Goal: Transaction & Acquisition: Purchase product/service

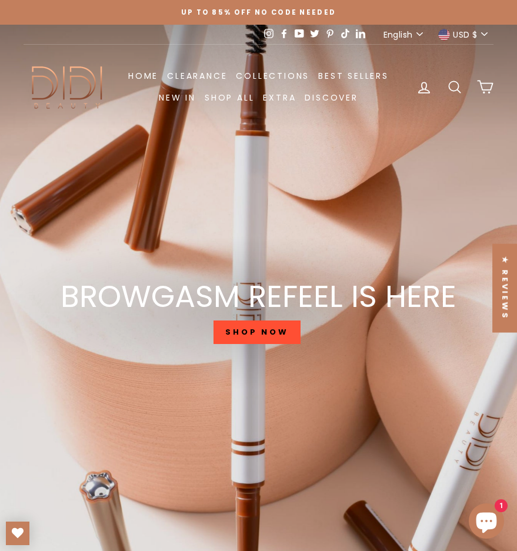
drag, startPoint x: 296, startPoint y: 208, endPoint x: 290, endPoint y: 182, distance: 26.5
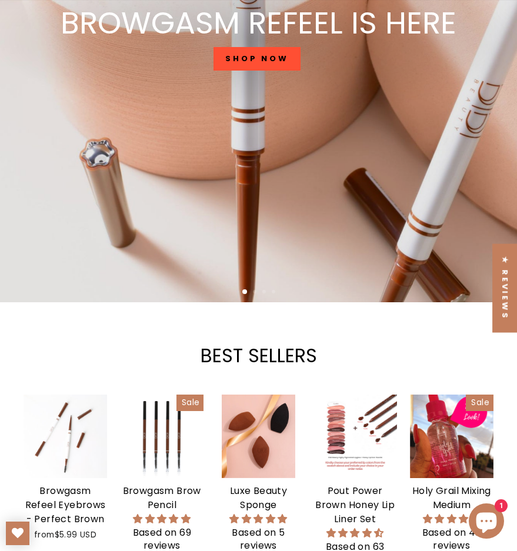
scroll to position [353, 0]
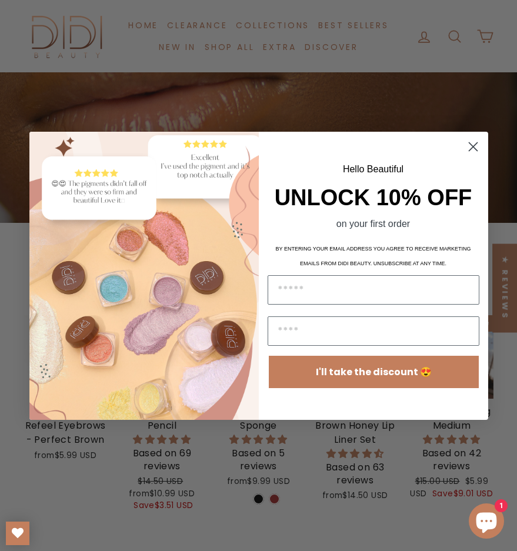
click at [475, 148] on icon "Close dialog" at bounding box center [472, 146] width 8 height 8
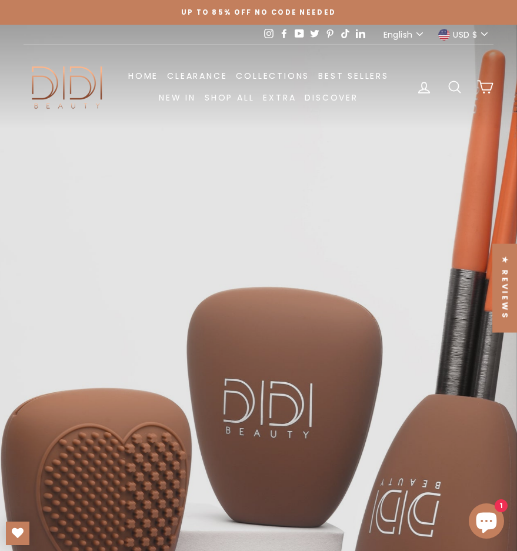
scroll to position [176, 0]
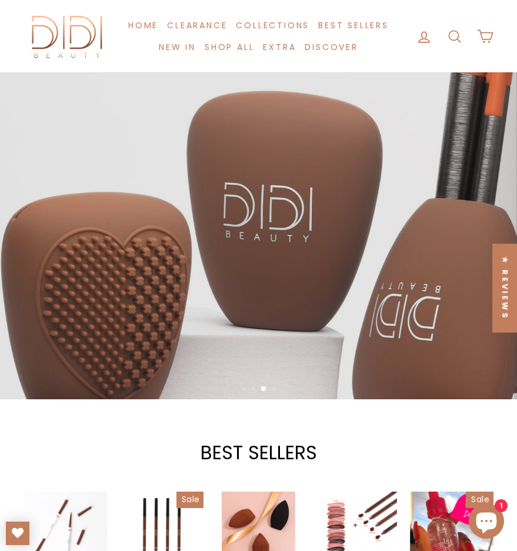
drag, startPoint x: 188, startPoint y: 177, endPoint x: 139, endPoint y: 122, distance: 74.5
drag, startPoint x: 139, startPoint y: 122, endPoint x: 363, endPoint y: 188, distance: 233.5
click at [363, 188] on link at bounding box center [258, 123] width 517 height 551
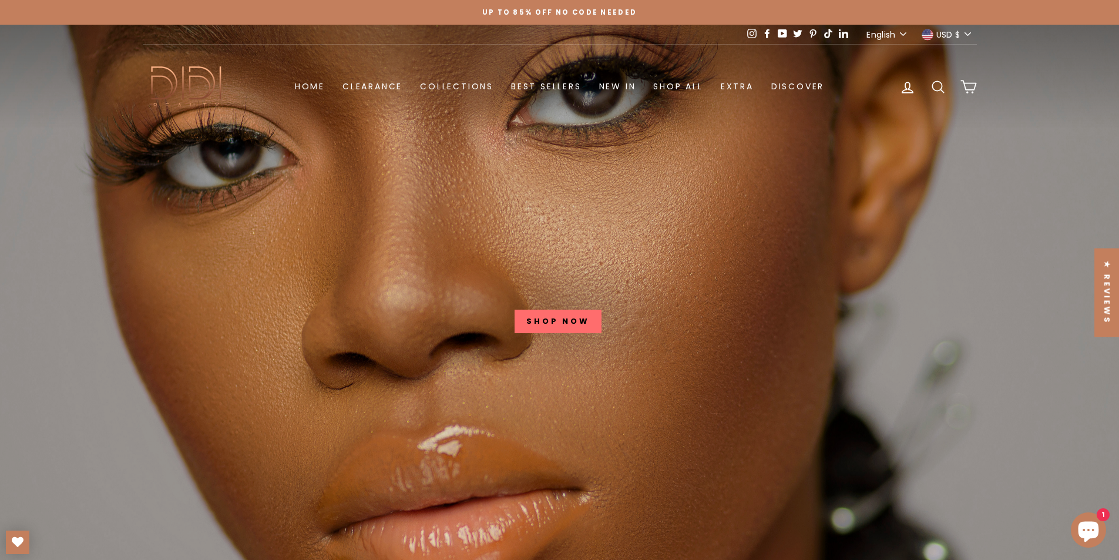
click at [516, 233] on link at bounding box center [559, 305] width 1119 height 560
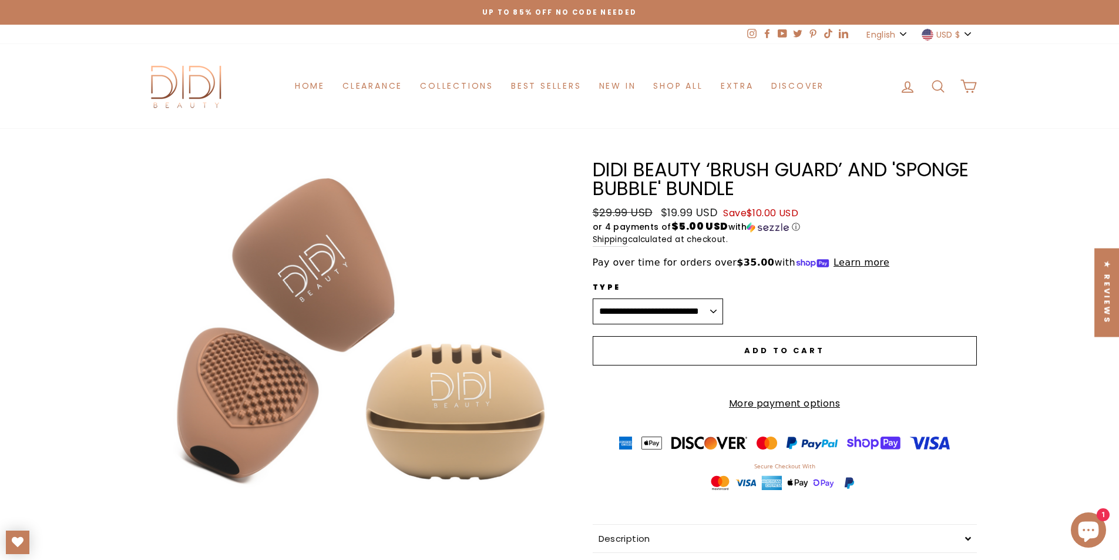
drag, startPoint x: 348, startPoint y: 245, endPoint x: 300, endPoint y: 228, distance: 51.1
click at [309, 83] on link "Home" at bounding box center [310, 86] width 48 height 22
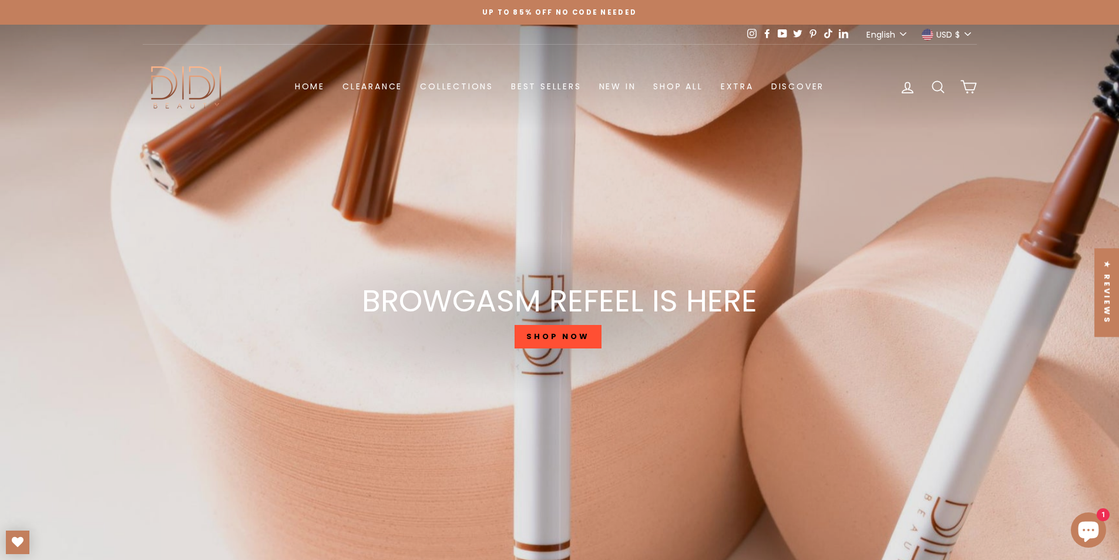
drag, startPoint x: 361, startPoint y: 170, endPoint x: 293, endPoint y: 270, distance: 121.4
click at [362, 286] on div "BROWGASM REFEEL IS HERE SHOP NOW" at bounding box center [559, 318] width 395 height 64
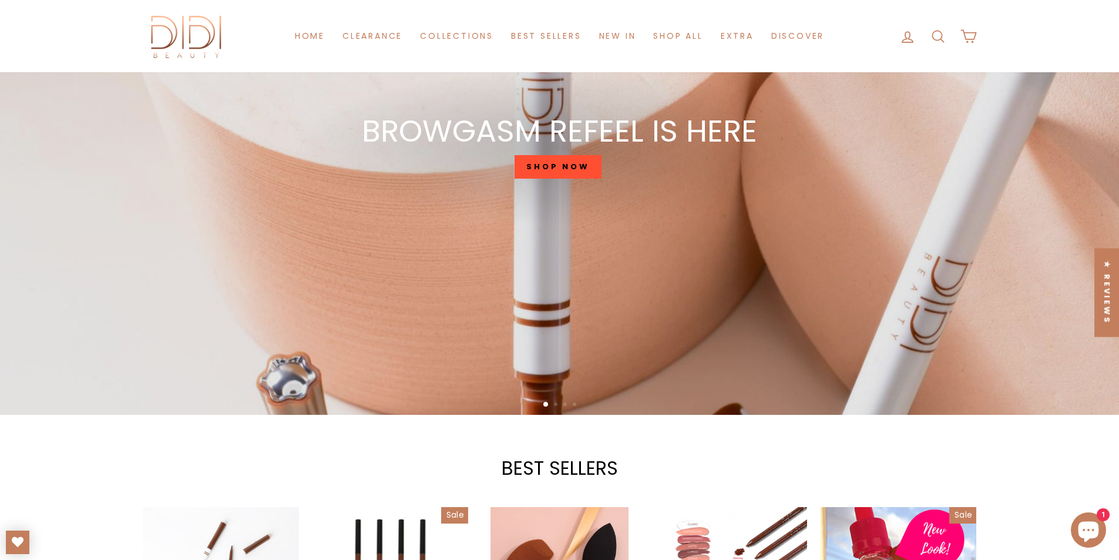
scroll to position [353, 0]
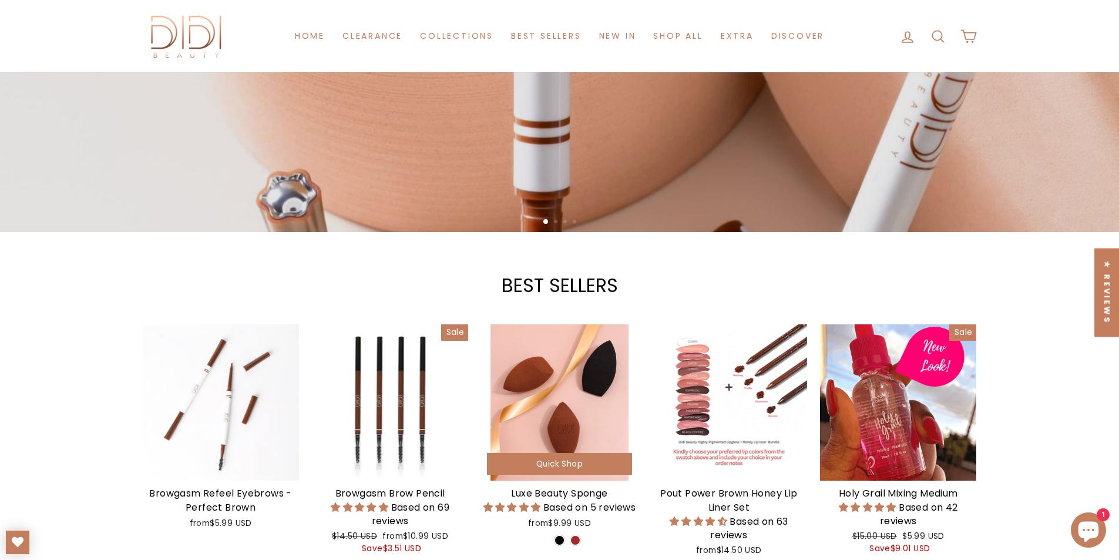
click at [534, 419] on div at bounding box center [559, 402] width 156 height 156
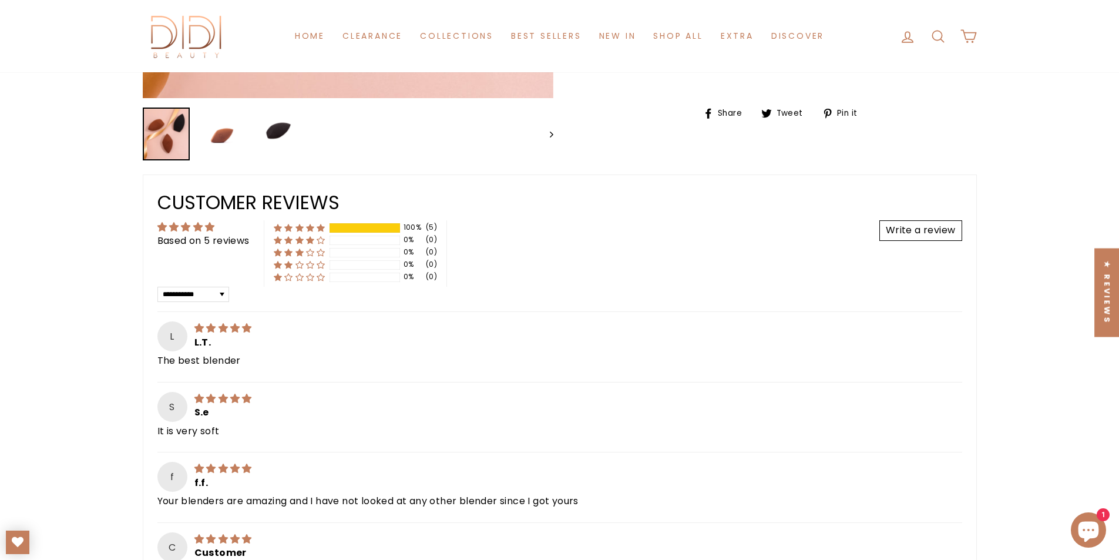
scroll to position [529, 0]
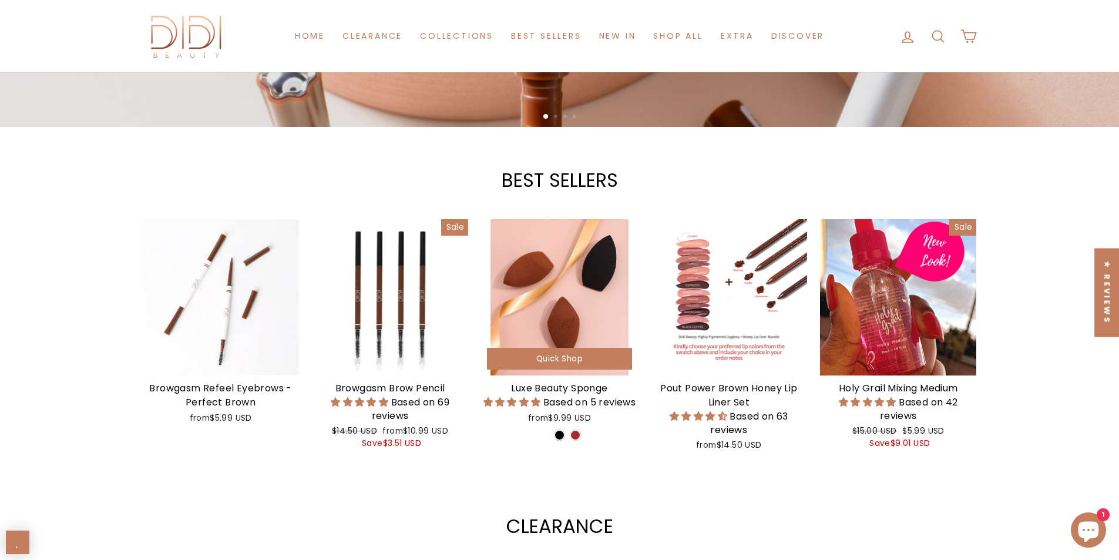
scroll to position [470, 0]
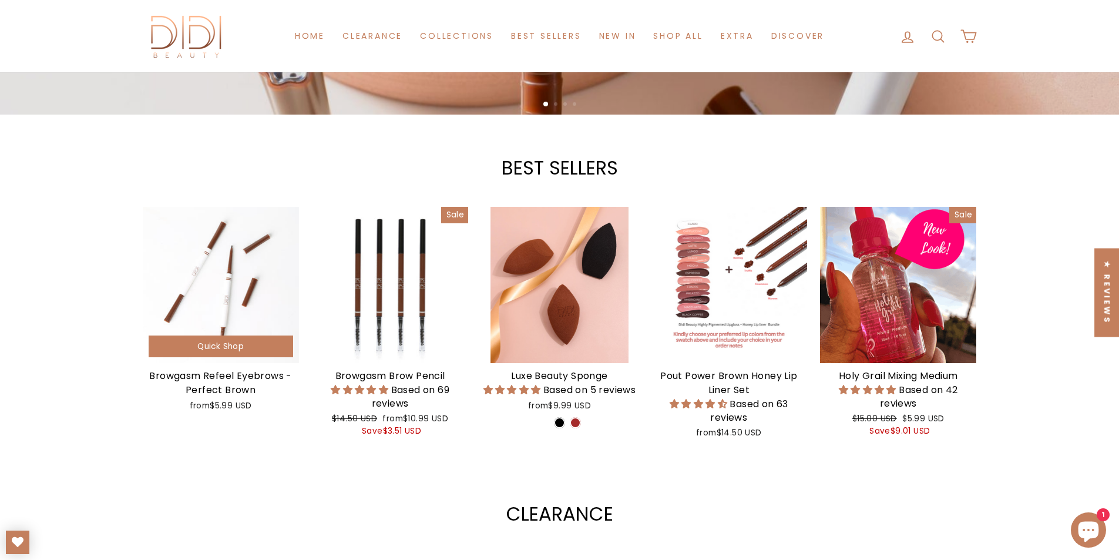
click at [224, 306] on div at bounding box center [221, 285] width 156 height 156
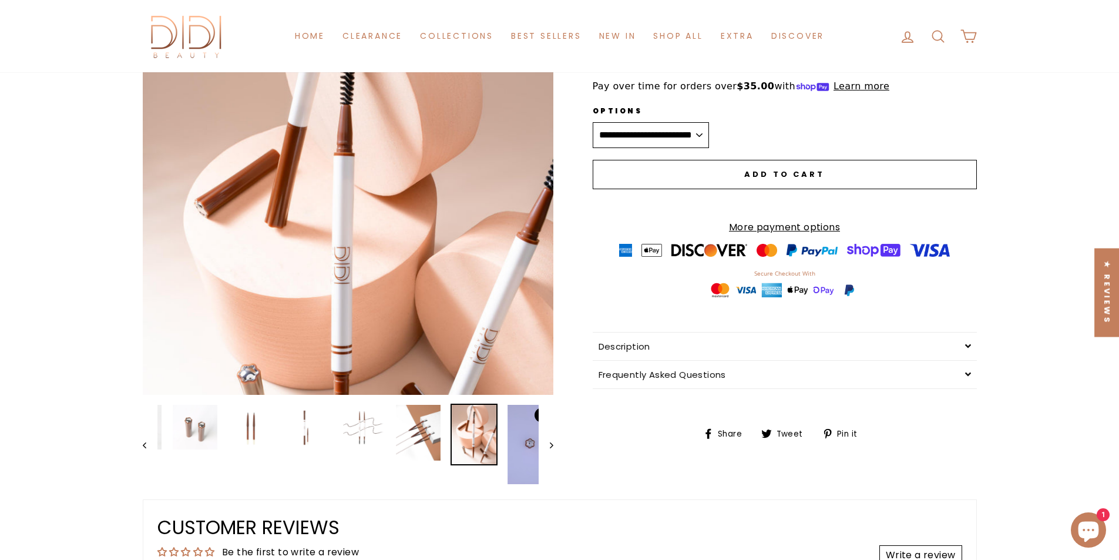
click at [457, 438] on img at bounding box center [474, 434] width 45 height 59
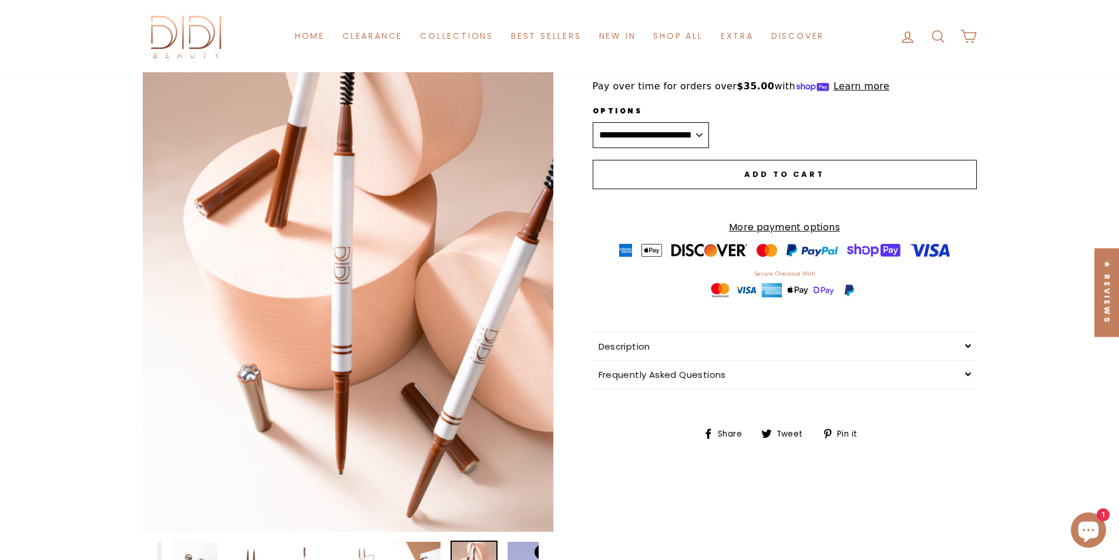
drag, startPoint x: 363, startPoint y: 214, endPoint x: 598, endPoint y: 448, distance: 332.0
click at [598, 441] on div "Share Share on Facebook Tweet Tweet on Twitter Pin it Pin on Pinterest" at bounding box center [785, 433] width 384 height 15
